Goal: Task Accomplishment & Management: Complete application form

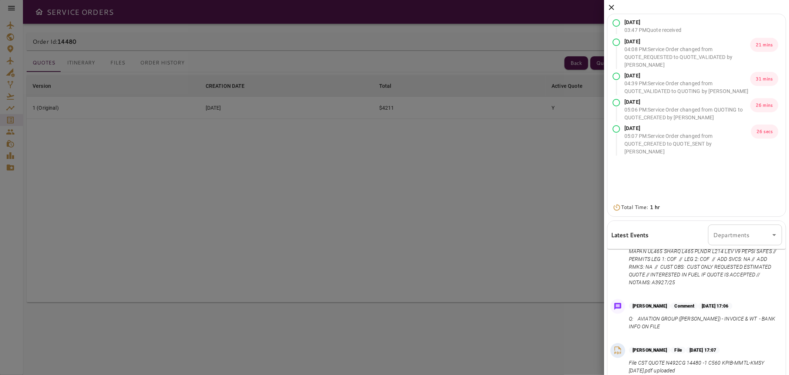
click at [612, 7] on icon at bounding box center [611, 7] width 5 height 5
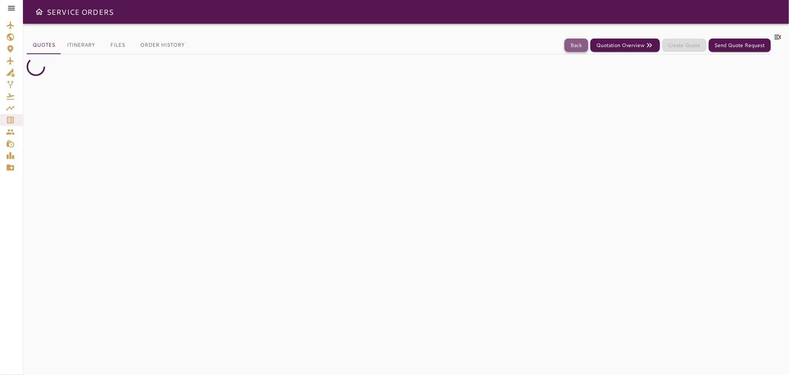
click at [577, 43] on button "Back" at bounding box center [577, 45] width 24 height 14
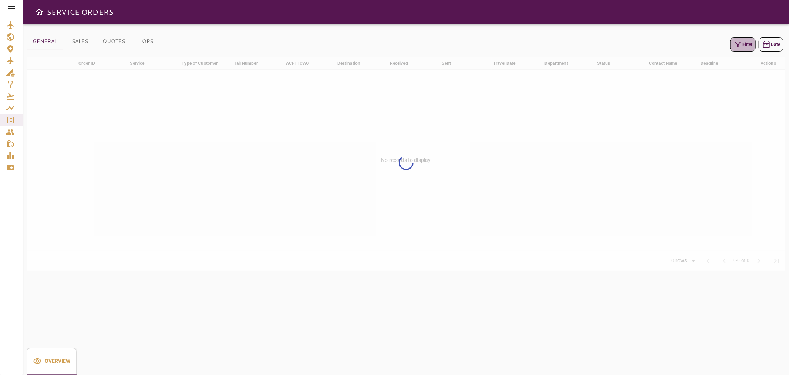
click at [748, 44] on button "Filter" at bounding box center [744, 44] width 26 height 14
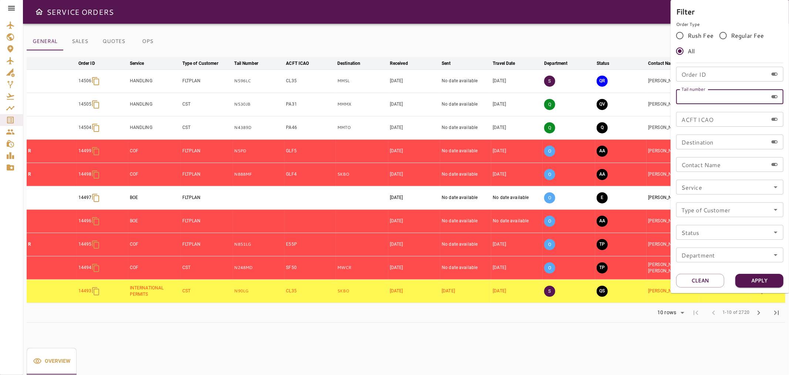
click at [734, 91] on input "Tail number" at bounding box center [722, 96] width 92 height 15
paste input "**********"
type input "**********"
click at [716, 278] on button "Clean" at bounding box center [700, 280] width 48 height 14
drag, startPoint x: 242, startPoint y: 80, endPoint x: 220, endPoint y: 80, distance: 21.8
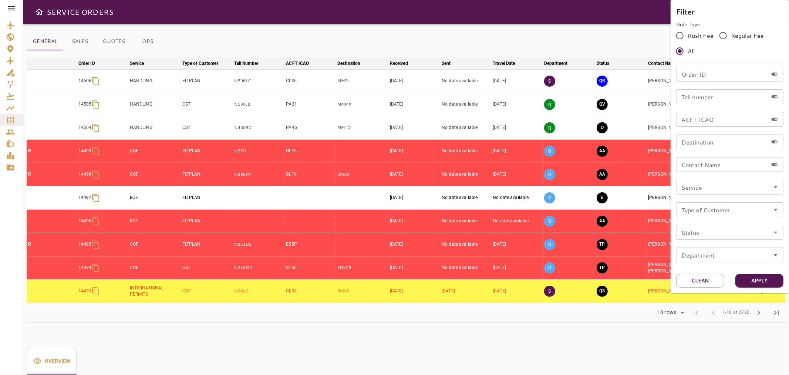
click at [220, 80] on div at bounding box center [394, 187] width 789 height 375
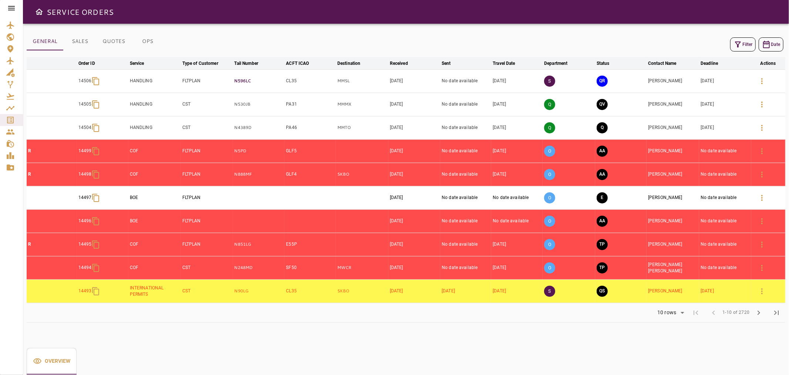
click at [235, 80] on p "N596LC" at bounding box center [259, 81] width 49 height 6
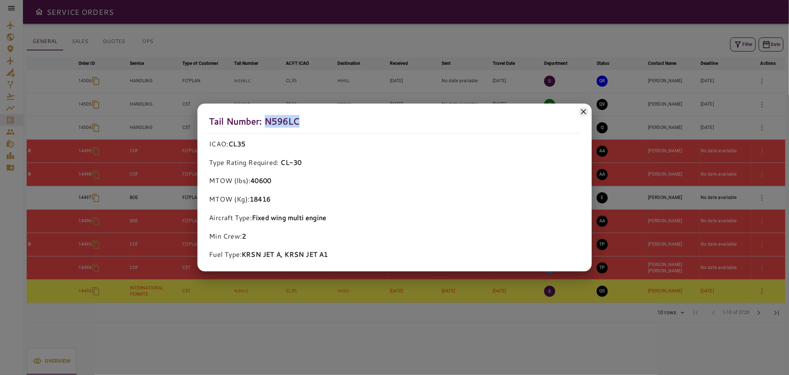
drag, startPoint x: 315, startPoint y: 130, endPoint x: 267, endPoint y: 121, distance: 48.4
click at [267, 121] on h5 "Tail Number: N596LC" at bounding box center [394, 124] width 371 height 18
copy h5 "N596LC"
drag, startPoint x: 585, startPoint y: 113, endPoint x: 642, endPoint y: 94, distance: 60.2
click at [586, 113] on icon at bounding box center [584, 111] width 9 height 9
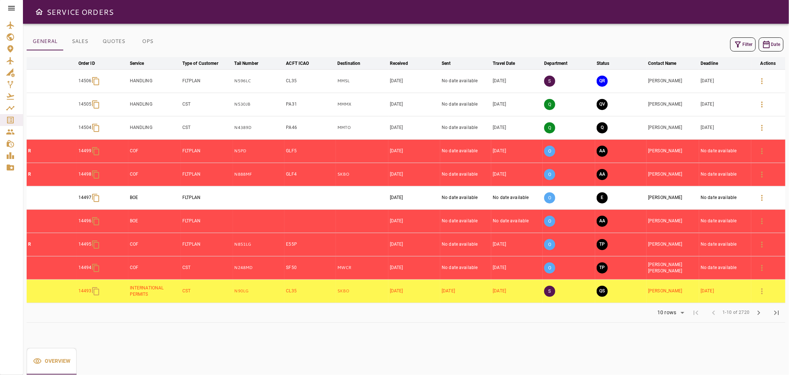
click at [741, 47] on icon "button" at bounding box center [738, 44] width 9 height 9
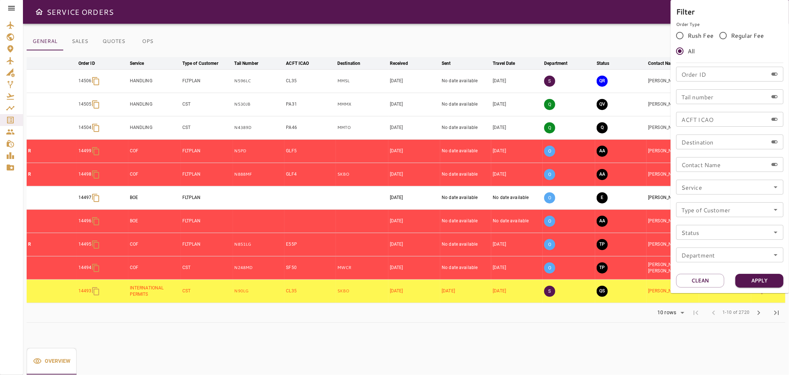
click at [722, 98] on input "Tail number" at bounding box center [722, 96] width 92 height 15
paste input "******"
type input "******"
click at [769, 276] on button "Apply" at bounding box center [760, 280] width 48 height 14
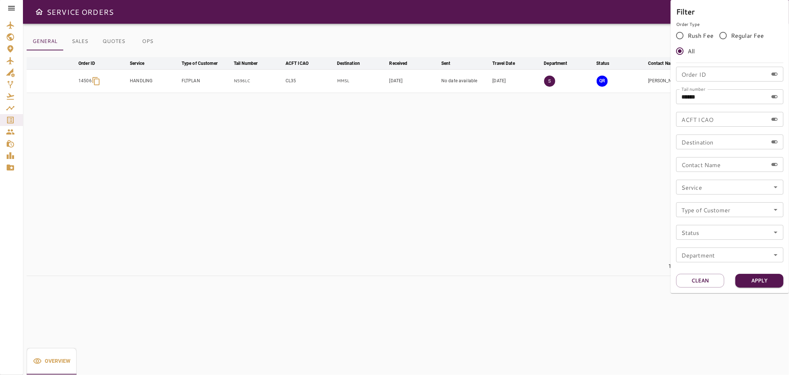
click at [628, 246] on div at bounding box center [394, 187] width 789 height 375
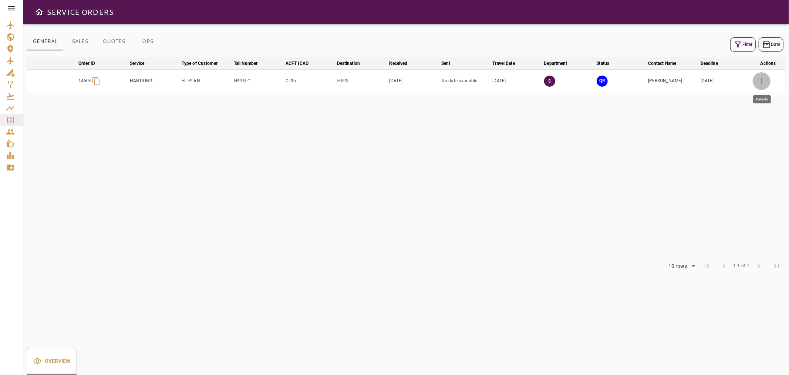
click at [762, 82] on icon "button" at bounding box center [762, 81] width 9 height 9
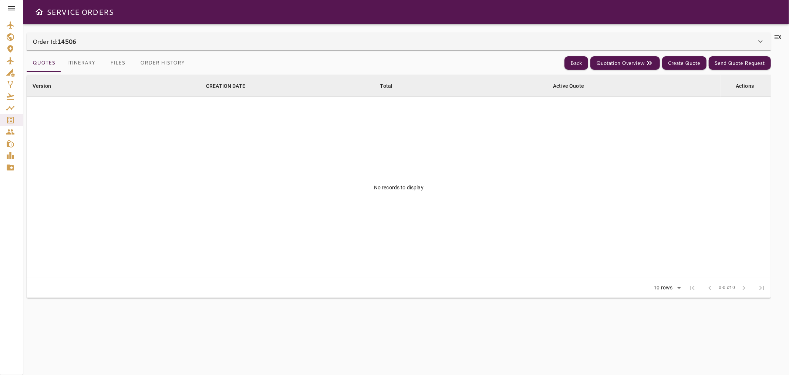
click at [779, 34] on icon at bounding box center [778, 37] width 9 height 9
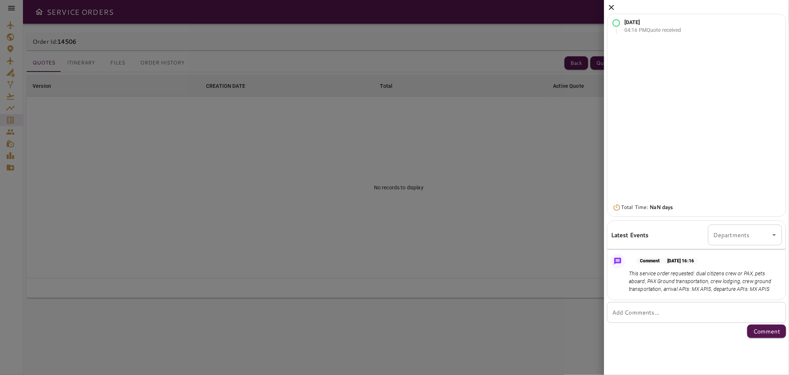
drag, startPoint x: 164, startPoint y: 104, endPoint x: 9, endPoint y: 148, distance: 161.5
click at [21, 145] on div at bounding box center [394, 187] width 789 height 375
drag, startPoint x: 612, startPoint y: 7, endPoint x: 605, endPoint y: 18, distance: 13.1
click at [612, 7] on icon at bounding box center [611, 7] width 5 height 5
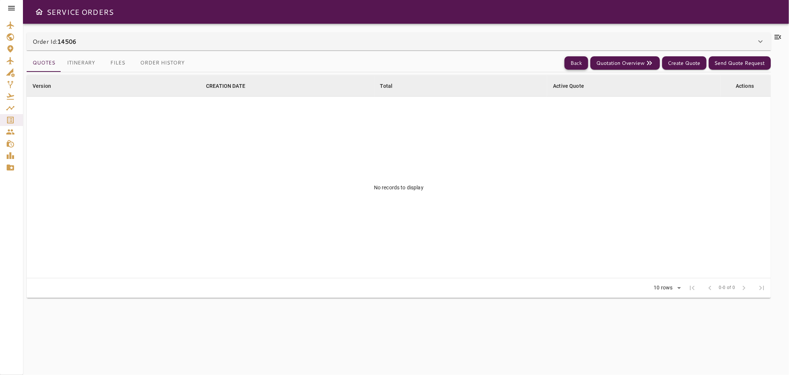
drag, startPoint x: 576, startPoint y: 71, endPoint x: 576, endPoint y: 66, distance: 5.6
click at [576, 71] on div "Quotes Itinerary Files Order History Back Quotation Overview Create Quote Send …" at bounding box center [399, 63] width 745 height 18
click at [576, 66] on button "Back" at bounding box center [577, 63] width 24 height 14
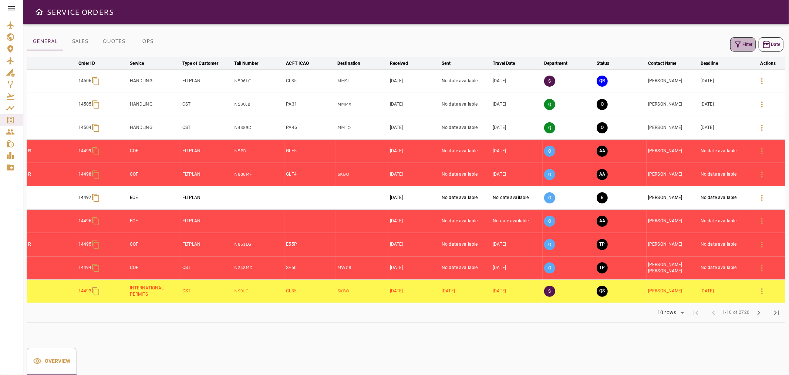
click at [745, 46] on button "Filter" at bounding box center [744, 44] width 26 height 14
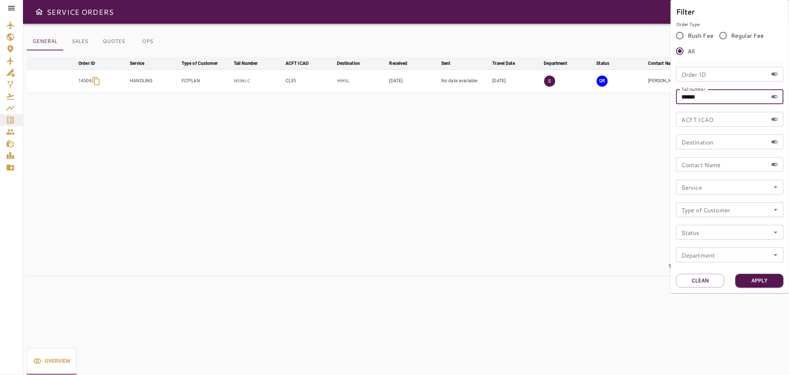
drag, startPoint x: 713, startPoint y: 99, endPoint x: 675, endPoint y: 99, distance: 38.1
click at [675, 99] on div "Filter Order Type Rush Fee Regular Fee All Order ID Order ID Tail number ******…" at bounding box center [730, 146] width 118 height 293
paste input "text"
type input "******"
click at [760, 279] on button "Apply" at bounding box center [760, 280] width 48 height 14
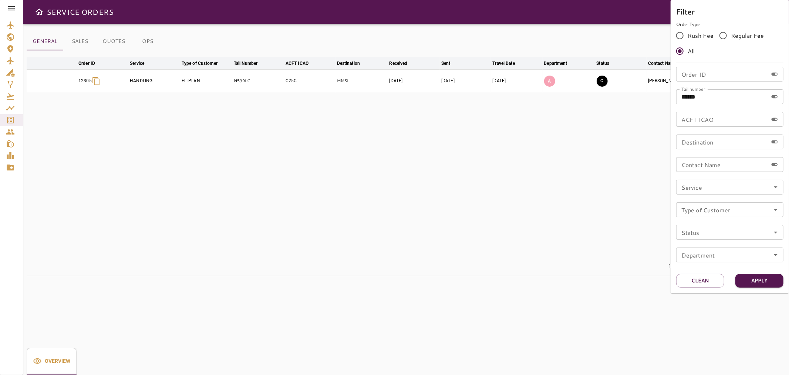
click at [649, 217] on div at bounding box center [394, 187] width 789 height 375
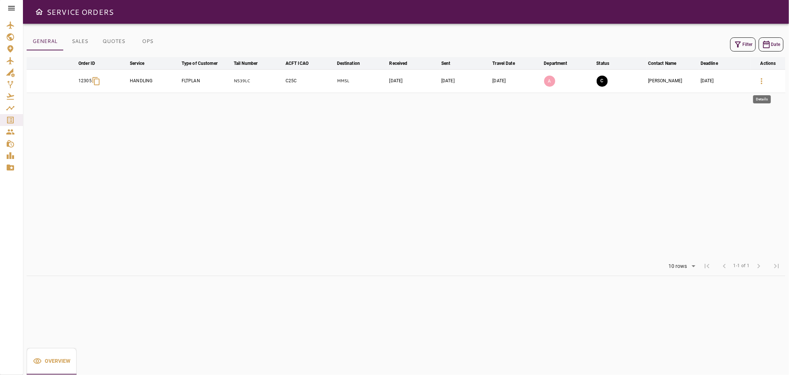
click at [764, 75] on button "button" at bounding box center [762, 81] width 18 height 18
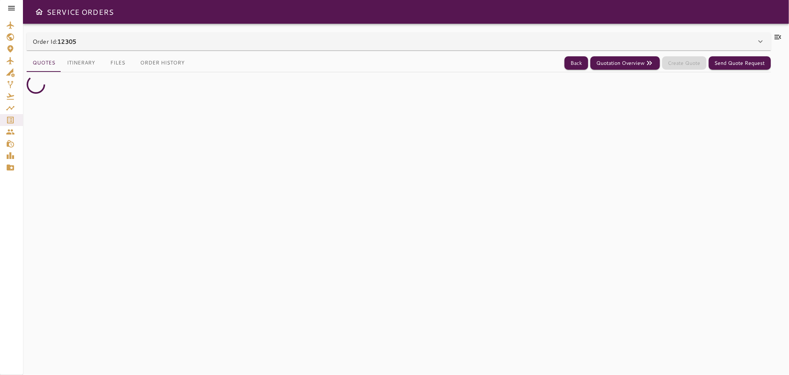
click at [781, 36] on icon at bounding box center [778, 37] width 7 height 4
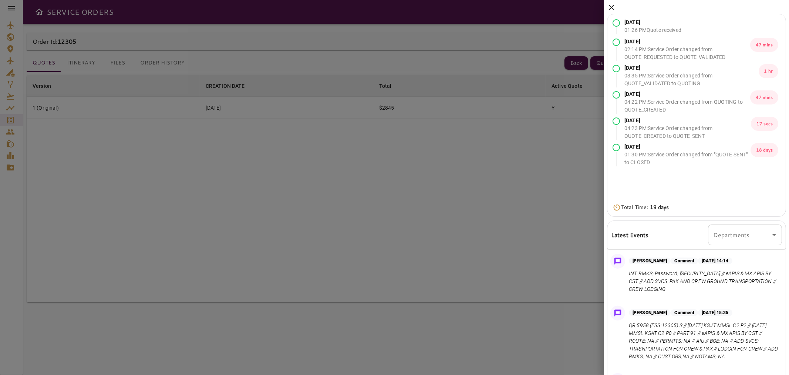
click at [608, 7] on icon at bounding box center [611, 7] width 9 height 9
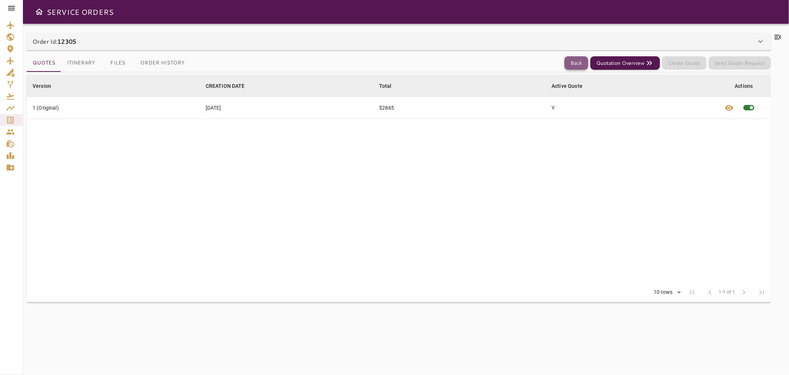
click at [579, 63] on button "Back" at bounding box center [577, 63] width 24 height 14
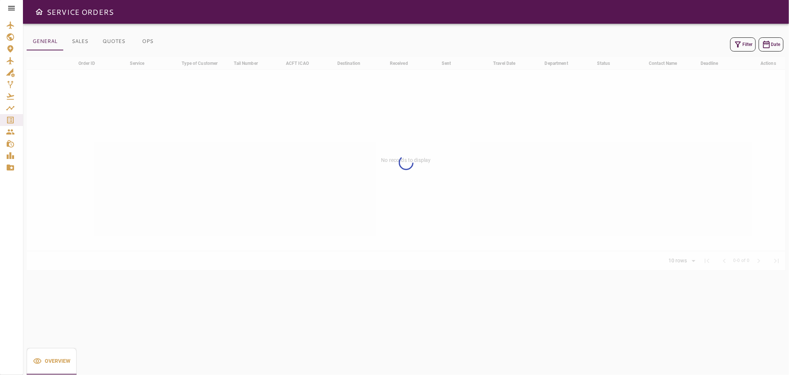
click at [741, 43] on icon "button" at bounding box center [738, 44] width 9 height 9
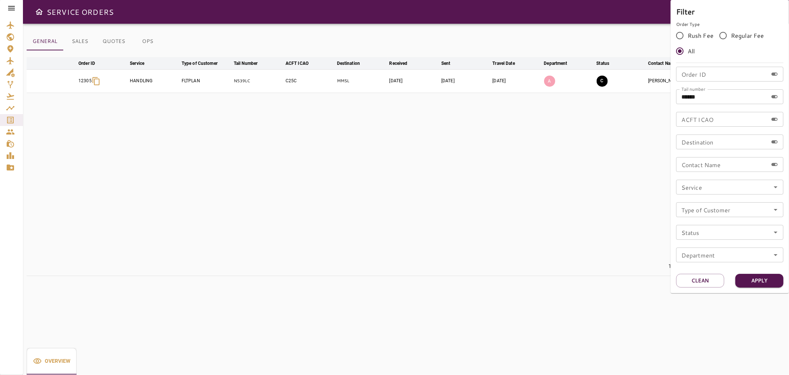
click at [624, 15] on div at bounding box center [394, 187] width 789 height 375
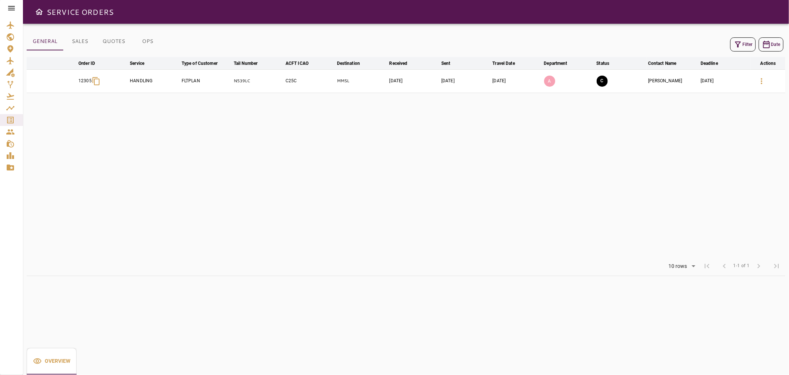
click at [736, 44] on icon "button" at bounding box center [738, 44] width 9 height 9
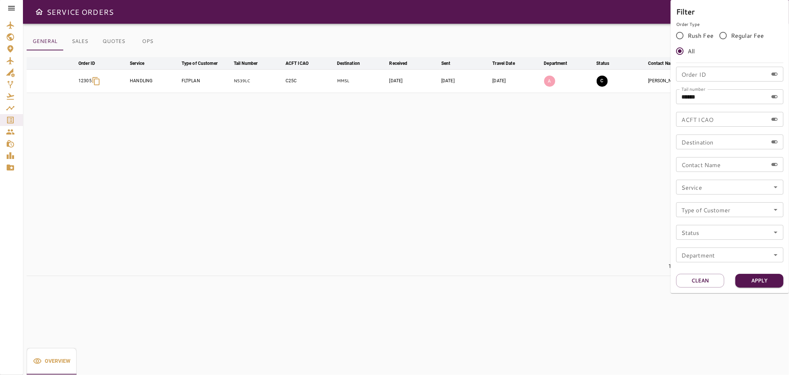
click at [694, 117] on input "ACFT ICAO" at bounding box center [722, 119] width 92 height 15
paste input "******"
type input "******"
click at [709, 278] on button "Clean" at bounding box center [700, 280] width 48 height 14
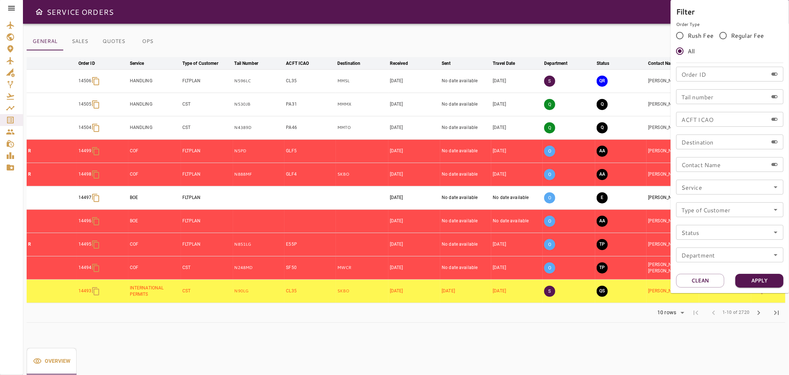
click at [645, 124] on div at bounding box center [394, 187] width 789 height 375
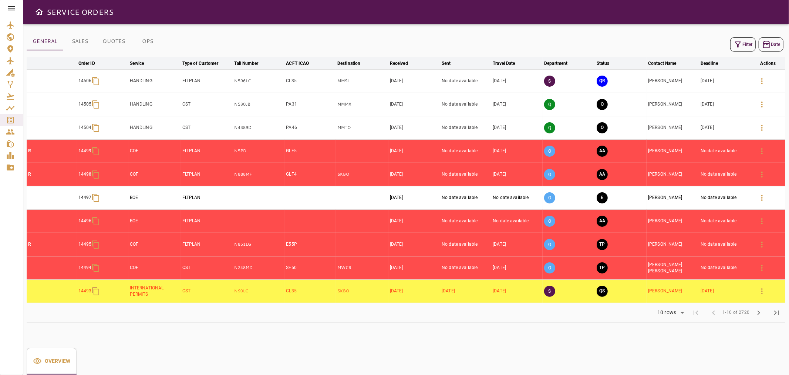
click at [739, 41] on icon "button" at bounding box center [738, 44] width 9 height 9
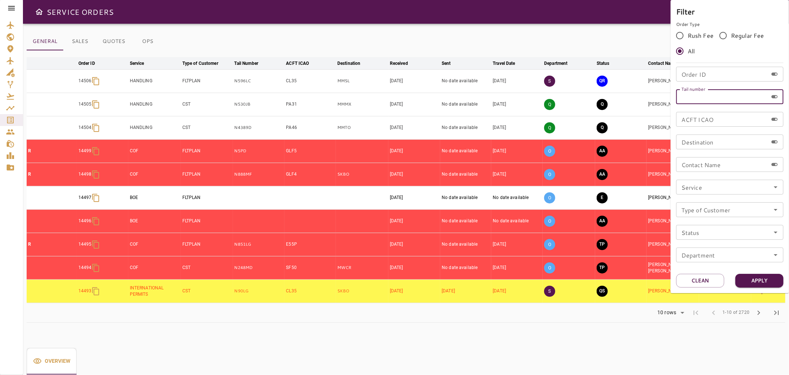
click at [738, 103] on input "Tail number" at bounding box center [722, 96] width 92 height 15
paste input "******"
type input "******"
click at [715, 277] on button "Clean" at bounding box center [700, 280] width 48 height 14
click at [649, 86] on div at bounding box center [394, 187] width 789 height 375
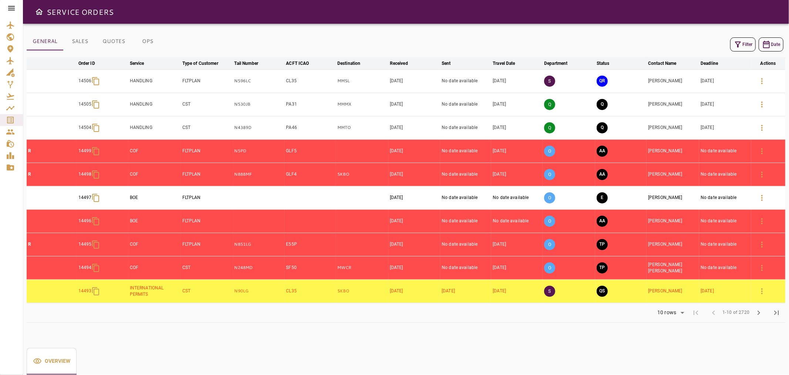
click at [609, 81] on td "QR" at bounding box center [620, 80] width 51 height 23
drag, startPoint x: 606, startPoint y: 76, endPoint x: 608, endPoint y: 81, distance: 5.0
click at [607, 78] on td "QR" at bounding box center [620, 80] width 51 height 23
click at [608, 81] on button "QR" at bounding box center [602, 80] width 11 height 11
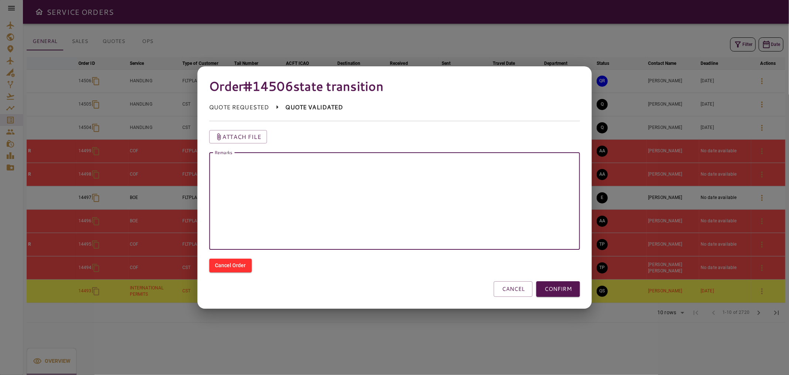
click at [530, 171] on textarea "Remarks" at bounding box center [394, 200] width 361 height 85
type textarea "*"
paste textarea "**********"
type textarea "**********"
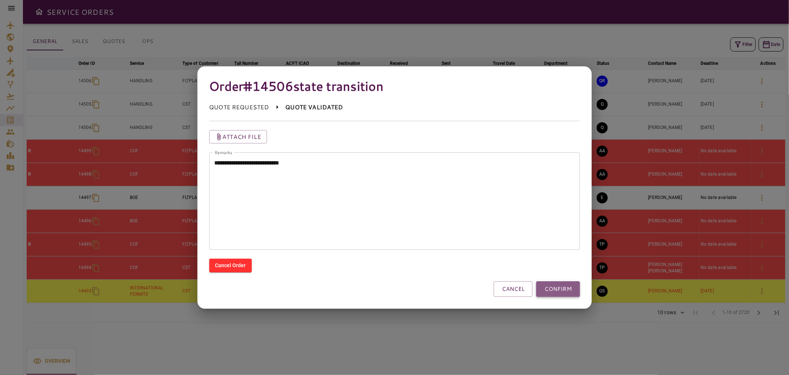
click at [554, 287] on button "CONFIRM" at bounding box center [559, 289] width 44 height 16
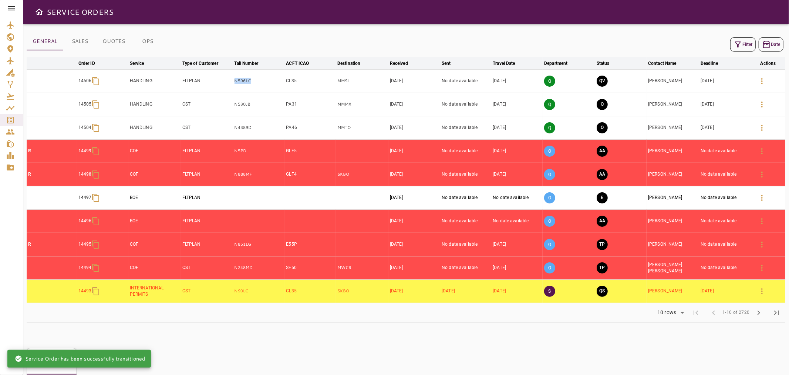
drag, startPoint x: 262, startPoint y: 82, endPoint x: 200, endPoint y: 75, distance: 62.2
click at [200, 75] on tr "14506 HANDLING FLTPLAN N596LC CL35 MMSL [DATE] No date available [DATE] Q QV [P…" at bounding box center [406, 80] width 759 height 23
copy tr "N596LC"
